Goal: Task Accomplishment & Management: Manage account settings

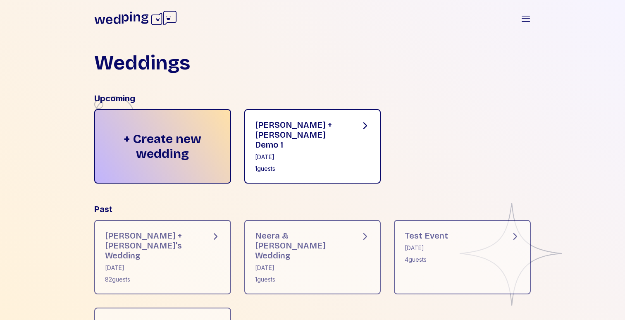
click at [299, 165] on div "1 guests" at bounding box center [301, 169] width 92 height 8
